Goal: Information Seeking & Learning: Learn about a topic

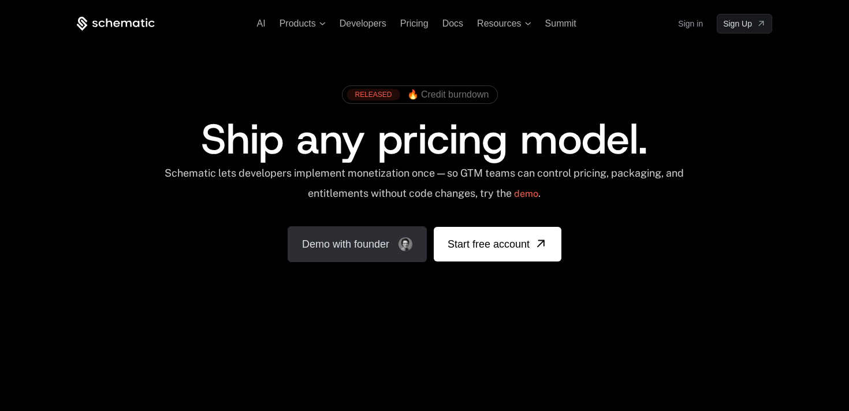
click at [394, 248] on link "Demo with founder" at bounding box center [357, 244] width 139 height 36
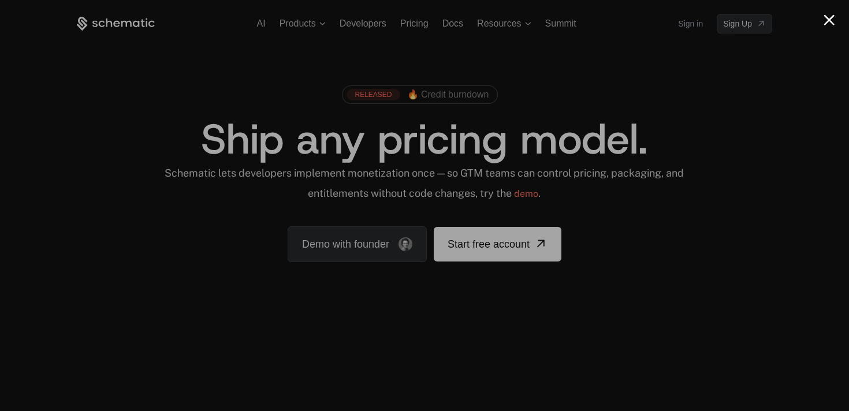
click at [768, 91] on div at bounding box center [424, 205] width 849 height 411
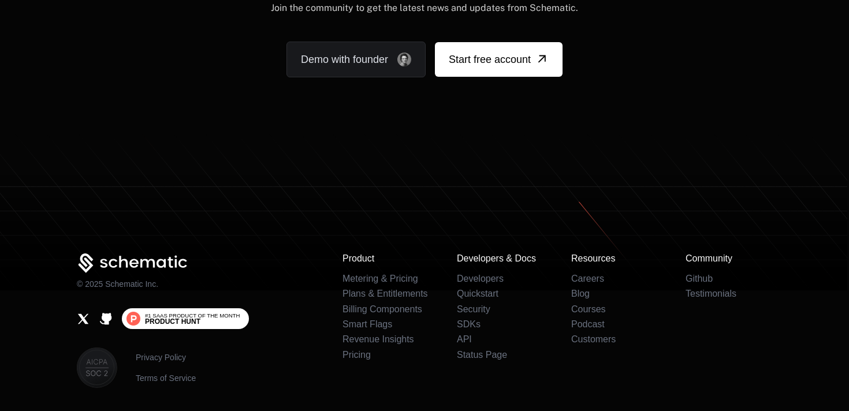
scroll to position [7208, 0]
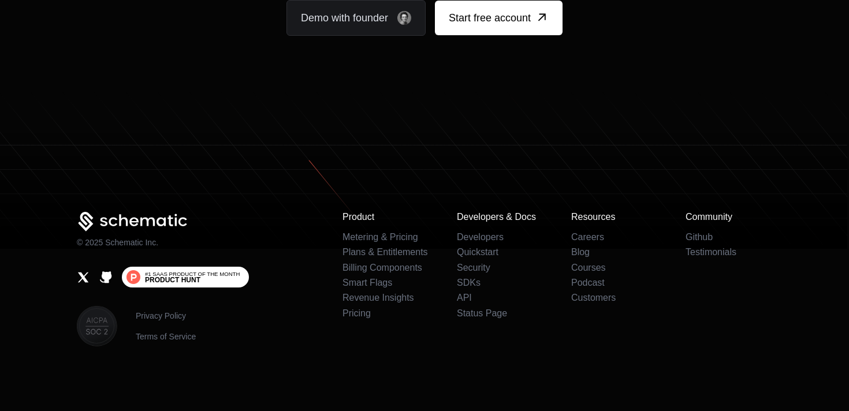
click at [158, 278] on span "Product Hunt" at bounding box center [172, 280] width 55 height 7
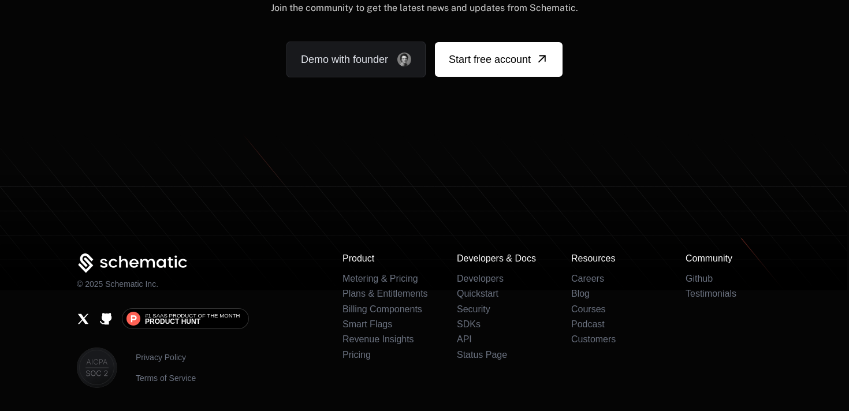
scroll to position [7263, 0]
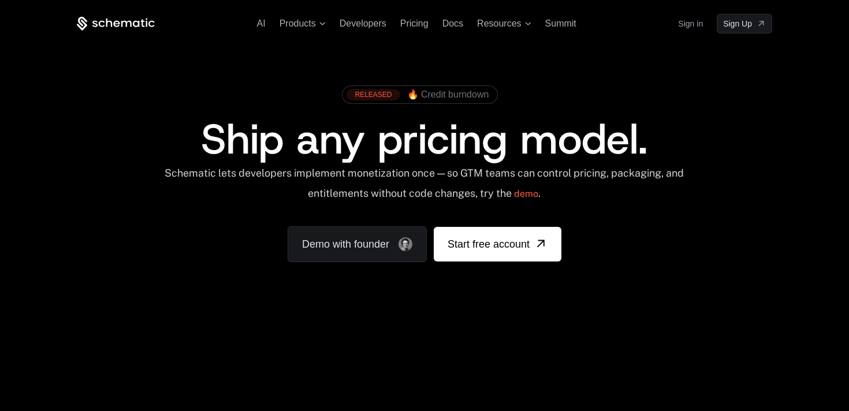
click at [574, 161] on span "Ship any pricing model." at bounding box center [424, 138] width 446 height 55
click at [262, 23] on span "AI" at bounding box center [261, 23] width 9 height 10
